Goal: Information Seeking & Learning: Learn about a topic

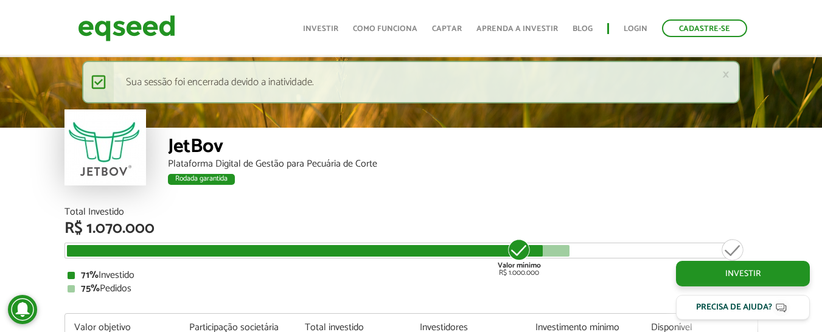
scroll to position [1459, 0]
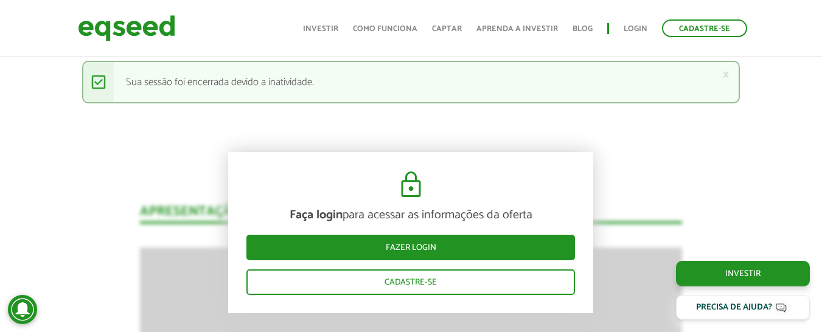
click at [349, 264] on div "Faça login para acessar as informações da oferta Fazer login Cadastre-se" at bounding box center [410, 232] width 365 height 161
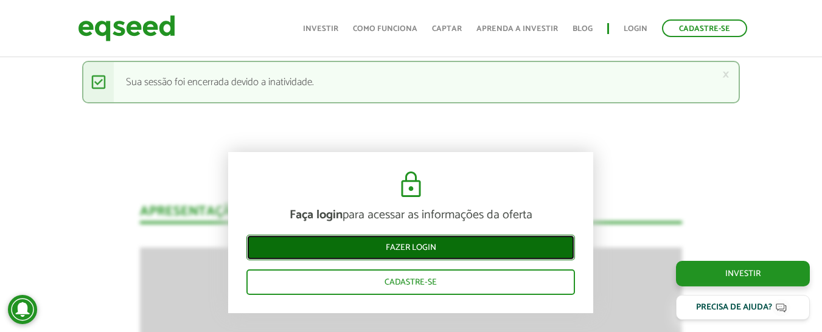
click at [341, 242] on link "Fazer login" at bounding box center [410, 248] width 329 height 26
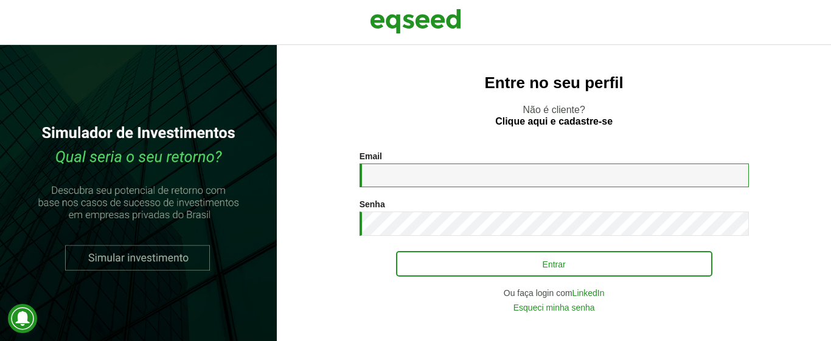
type input "**********"
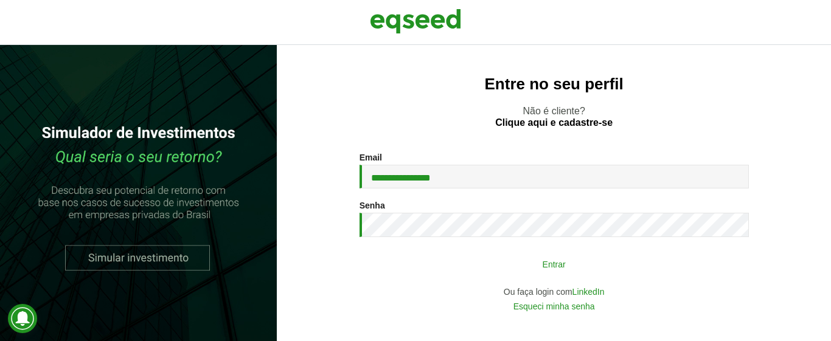
click at [460, 266] on button "Entrar" at bounding box center [554, 264] width 316 height 23
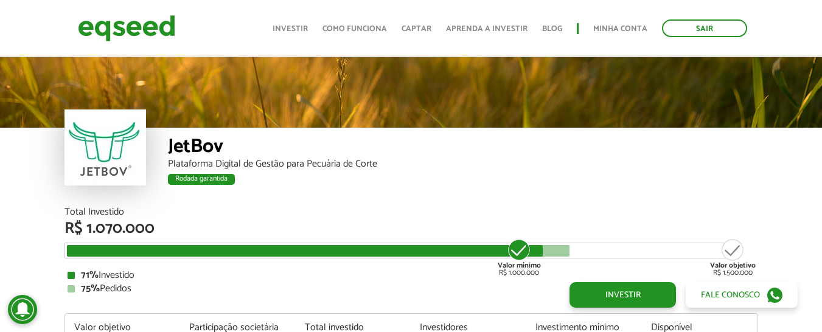
scroll to position [1274, 0]
